Goal: Check status: Check status

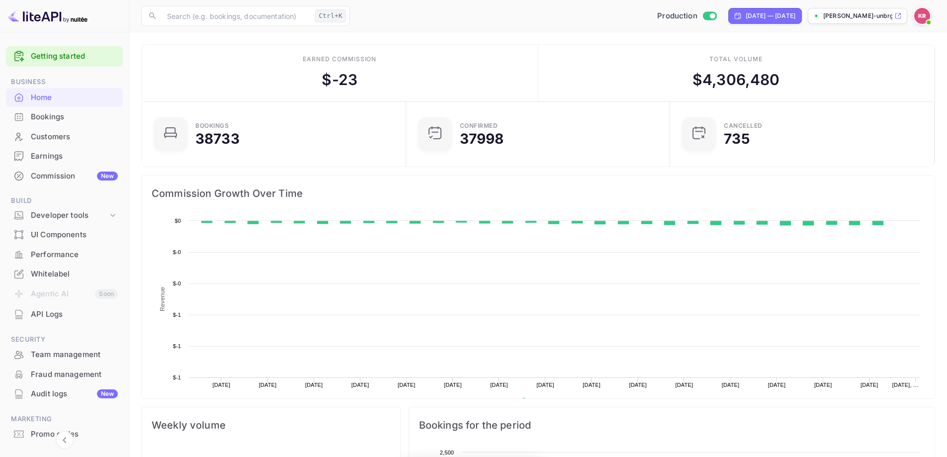
click at [64, 121] on div "Bookings" at bounding box center [74, 116] width 87 height 11
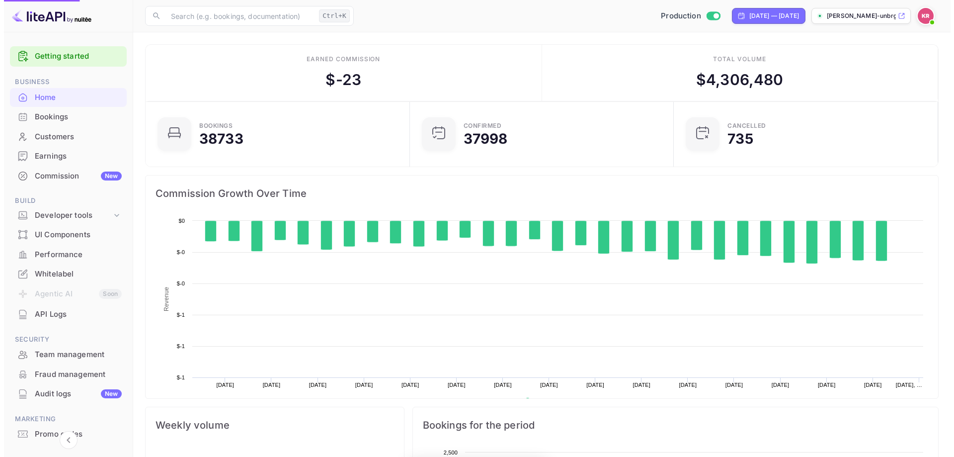
scroll to position [154, 251]
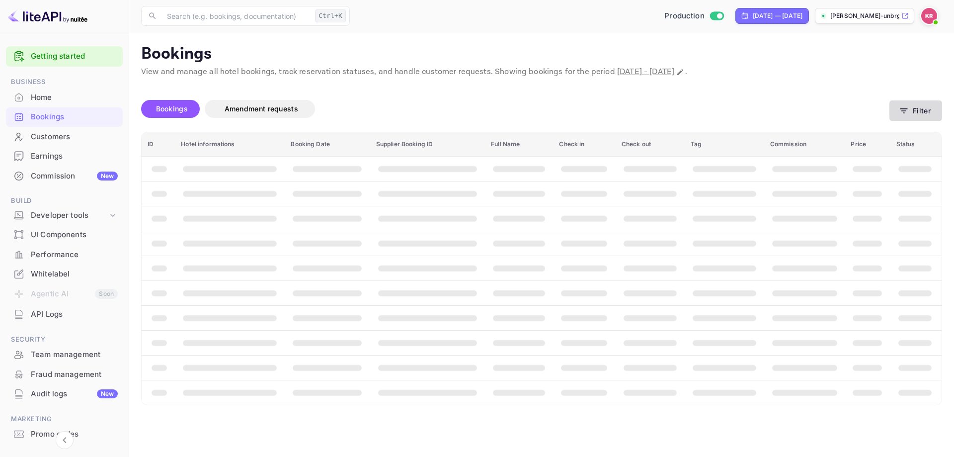
click at [913, 111] on button "Filter" at bounding box center [916, 110] width 53 height 20
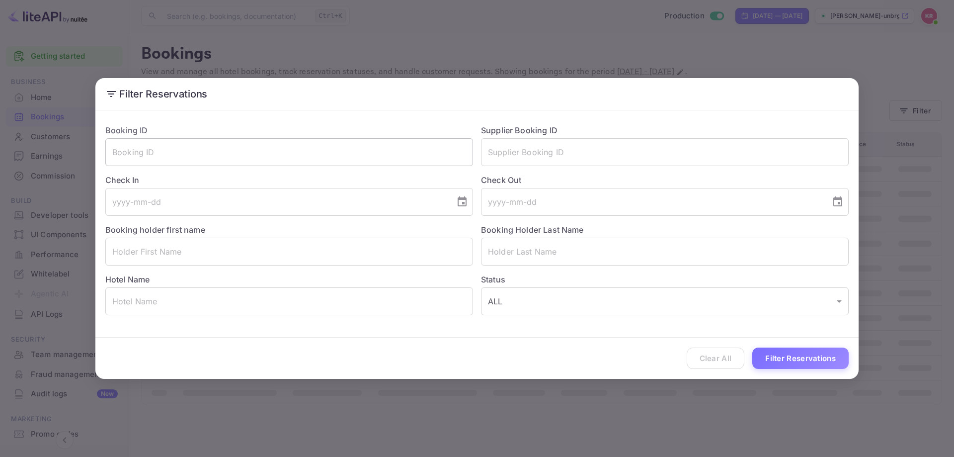
click at [326, 159] on input "text" at bounding box center [289, 152] width 368 height 28
paste input "-LZiIH2XD"
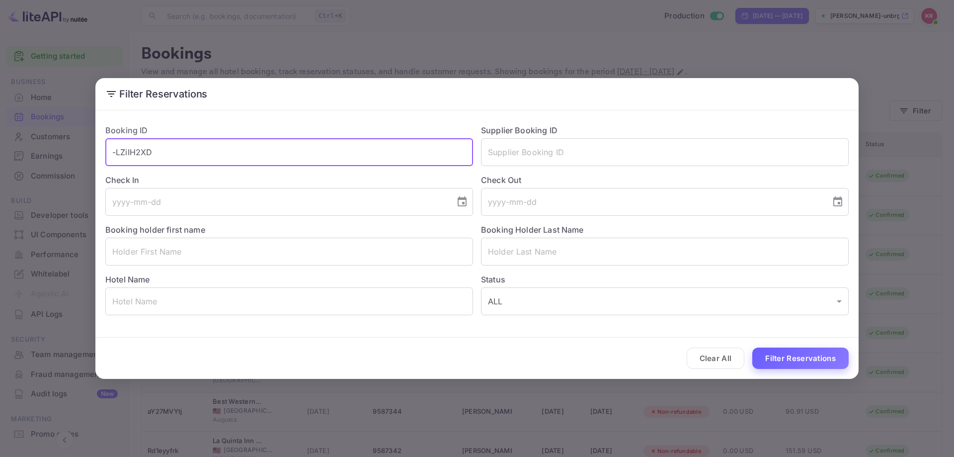
type input "-LZiIH2XD"
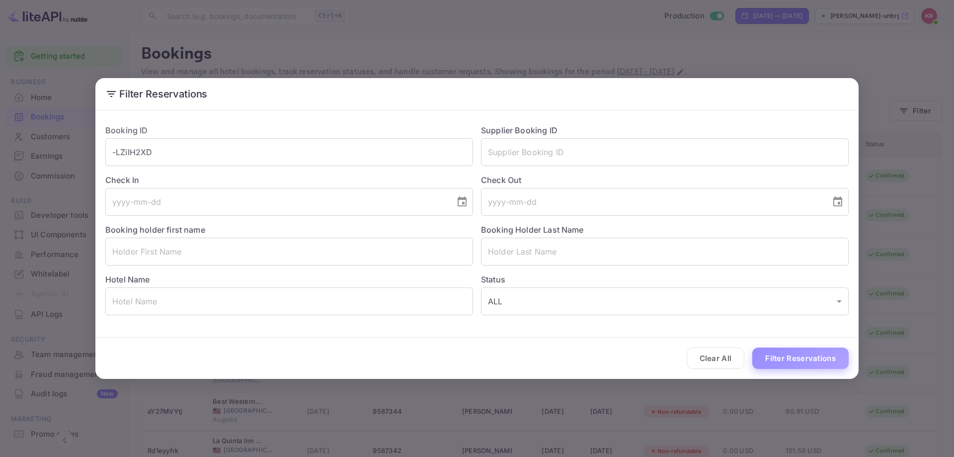
click at [788, 362] on button "Filter Reservations" at bounding box center [801, 357] width 96 height 21
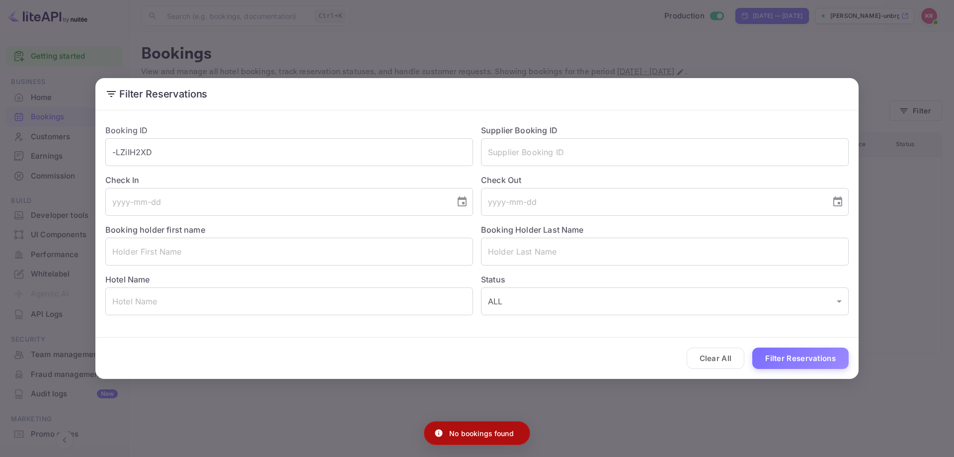
click at [870, 62] on div "Filter Reservations Booking ID -LZiIH2XD ​ Supplier Booking ID ​ Check In ​ Che…" at bounding box center [477, 228] width 954 height 457
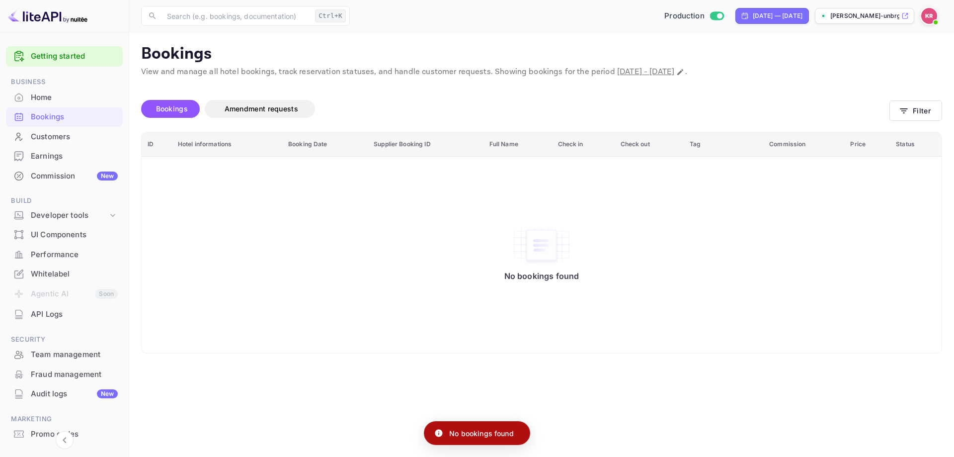
click at [674, 73] on span "[DATE] - [DATE]" at bounding box center [645, 72] width 57 height 10
click at [684, 73] on icon "Change date range" at bounding box center [680, 72] width 8 height 8
select select "7"
select select "2025"
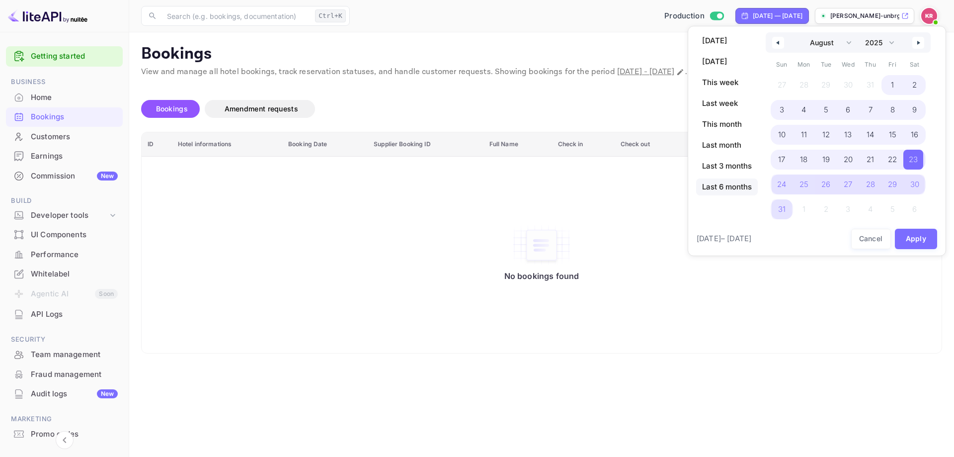
click at [732, 189] on span "Last 6 months" at bounding box center [727, 186] width 62 height 17
select select "2"
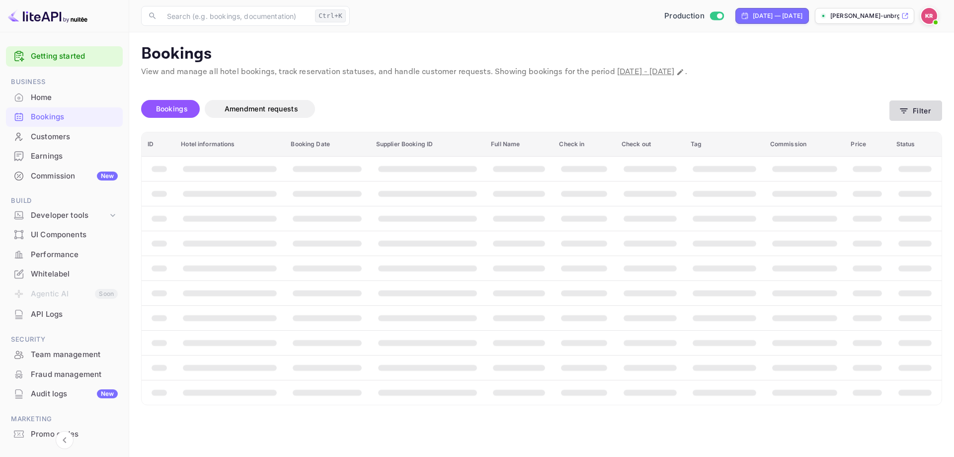
click at [913, 112] on button "Filter" at bounding box center [916, 110] width 53 height 20
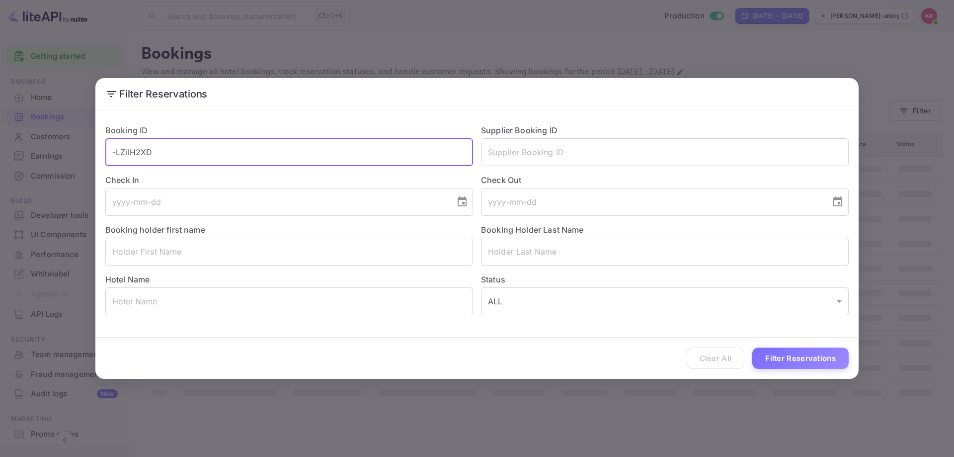
click at [351, 160] on input "-LZiIH2XD" at bounding box center [289, 152] width 368 height 28
click at [346, 158] on input "-LZiIH2XD" at bounding box center [289, 152] width 368 height 28
click at [804, 358] on button "Filter Reservations" at bounding box center [801, 357] width 96 height 21
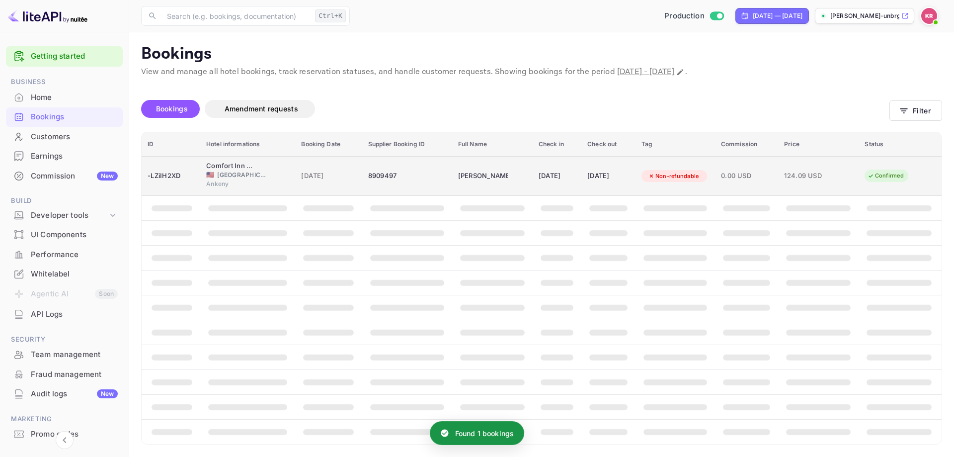
click at [706, 181] on div "Non-refundable" at bounding box center [674, 176] width 64 height 12
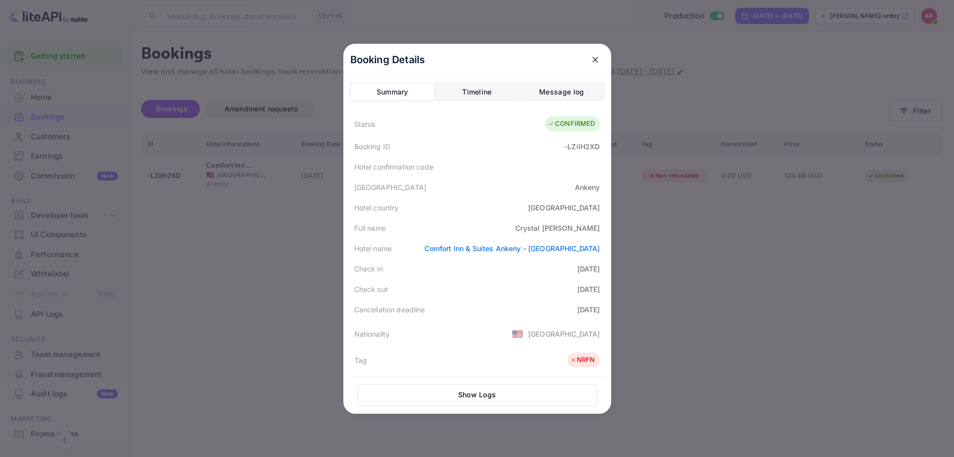
click at [678, 111] on div at bounding box center [477, 228] width 954 height 457
